Goal: Information Seeking & Learning: Find specific fact

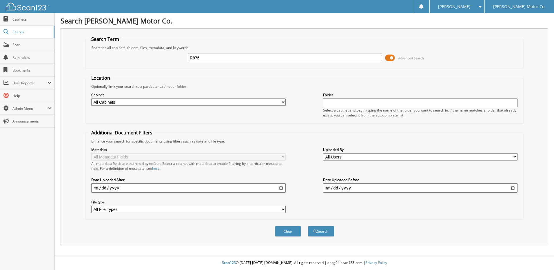
type input "R876"
click at [308, 226] on button "Search" at bounding box center [321, 231] width 26 height 11
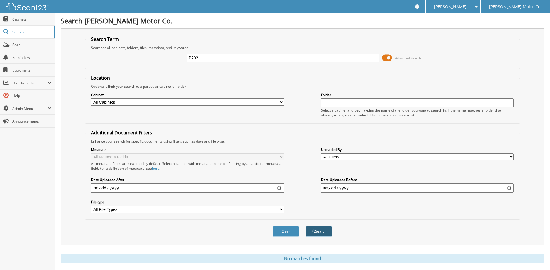
type input "P202"
click at [321, 230] on button "Search" at bounding box center [319, 231] width 26 height 11
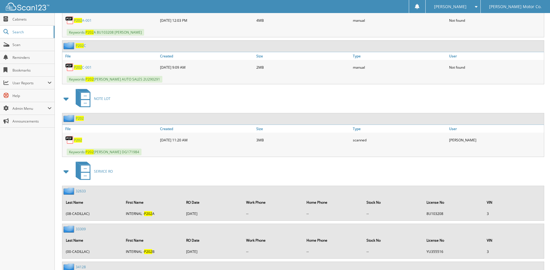
scroll to position [406, 0]
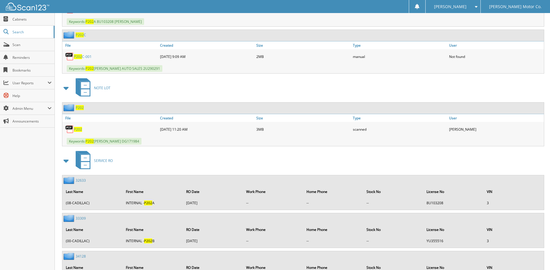
click at [79, 129] on span "P202" at bounding box center [78, 129] width 8 height 5
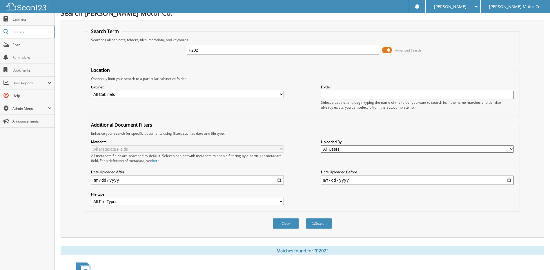
scroll to position [0, 0]
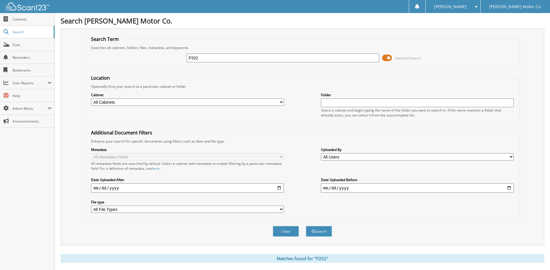
drag, startPoint x: 224, startPoint y: 55, endPoint x: 218, endPoint y: 65, distance: 11.9
click at [218, 65] on div "P202 Advanced Search" at bounding box center [302, 58] width 428 height 16
type input "P"
type input "L247"
click at [306, 226] on button "Search" at bounding box center [319, 231] width 26 height 11
